Goal: Complete application form

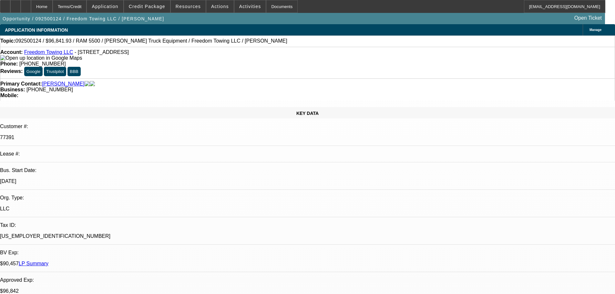
select select "0"
select select "2"
select select "0"
select select "6"
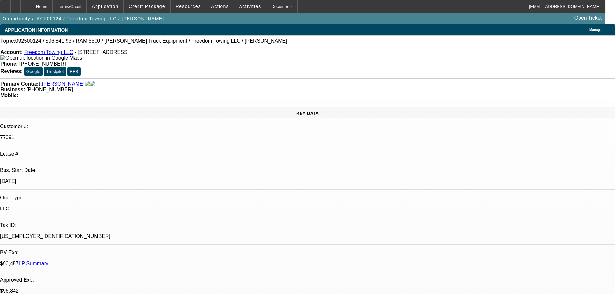
select select "0"
select select "2"
select select "0"
select select "6"
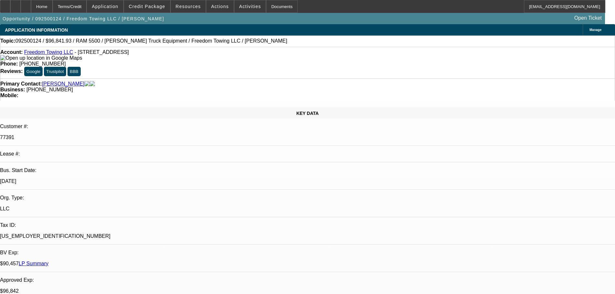
select select "0"
select select "2"
select select "0.1"
select select "4"
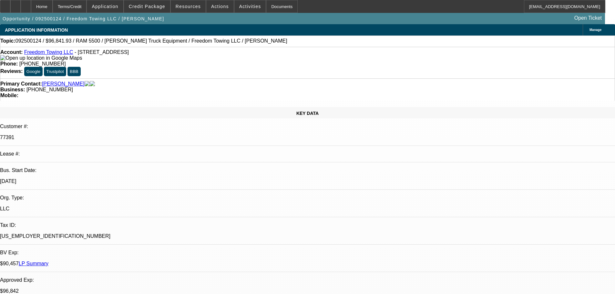
select select "0"
select select "2"
select select "0.1"
select select "4"
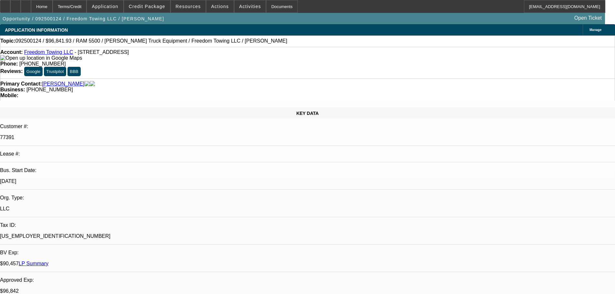
scroll to position [387, 0]
